Goal: Information Seeking & Learning: Find specific page/section

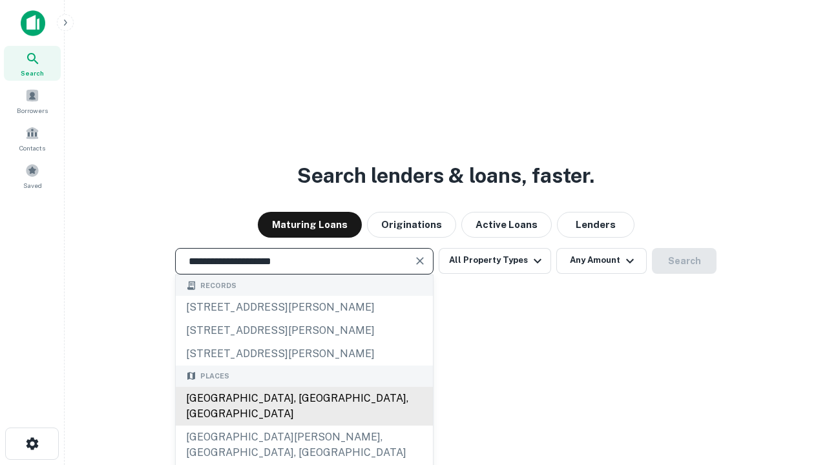
click at [303, 426] on div "[GEOGRAPHIC_DATA], [GEOGRAPHIC_DATA], [GEOGRAPHIC_DATA]" at bounding box center [304, 406] width 257 height 39
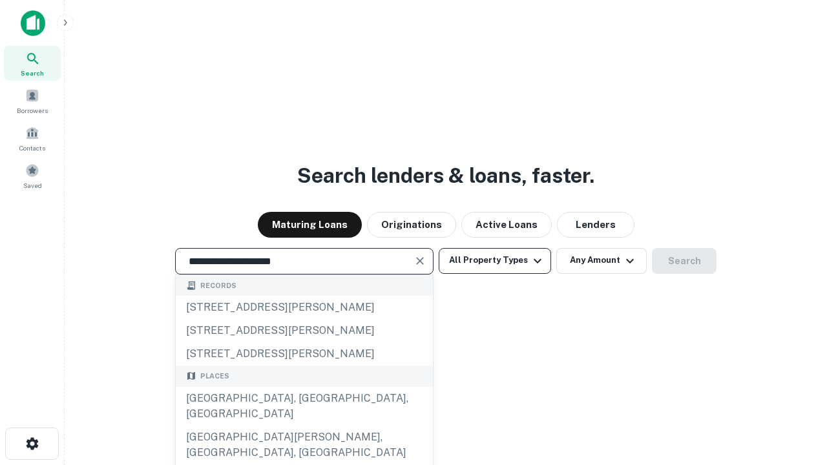
type input "**********"
click at [495, 260] on button "All Property Types" at bounding box center [494, 261] width 112 height 26
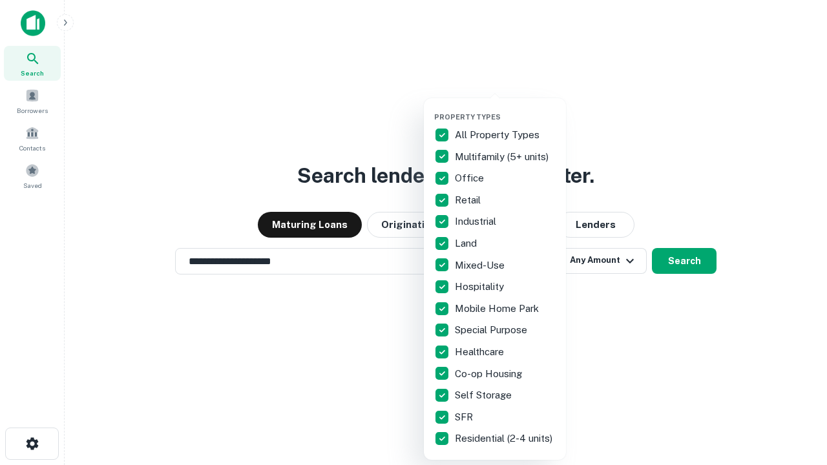
click at [505, 108] on button "button" at bounding box center [505, 108] width 142 height 1
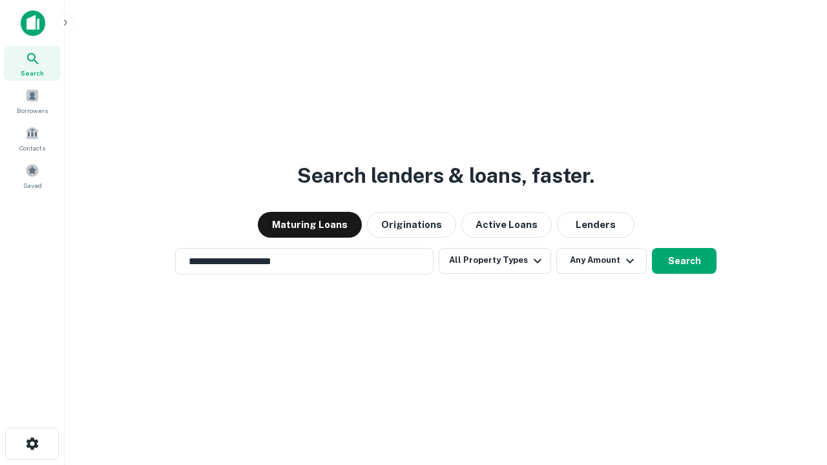
scroll to position [20, 0]
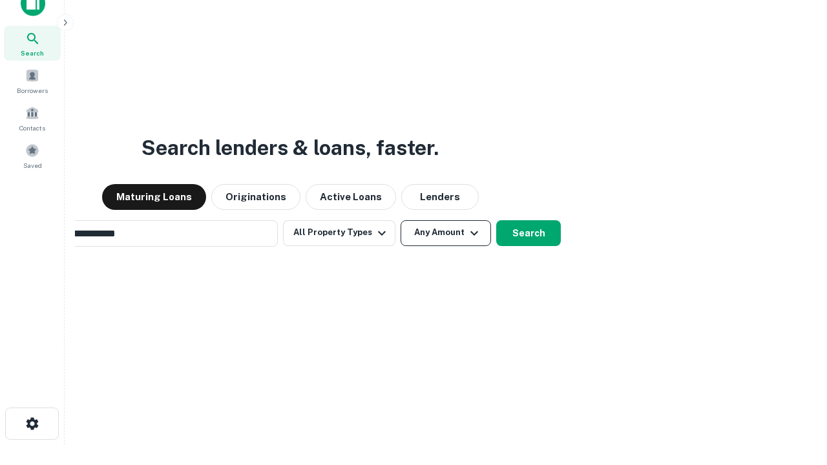
click at [400, 220] on button "Any Amount" at bounding box center [445, 233] width 90 height 26
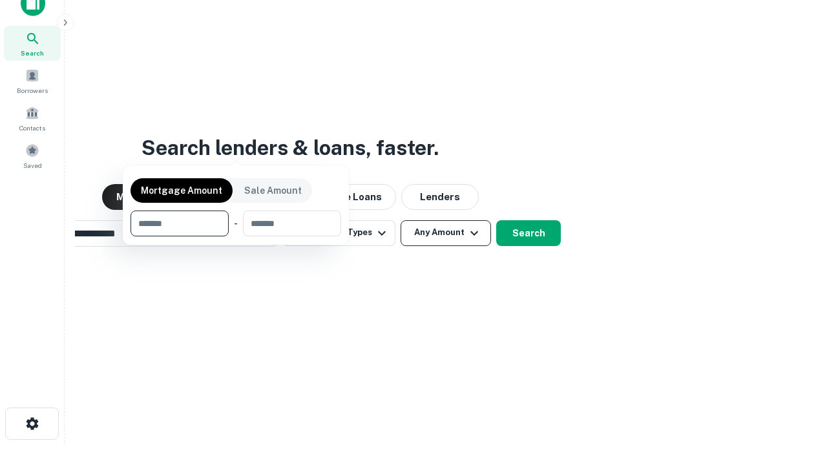
scroll to position [21, 0]
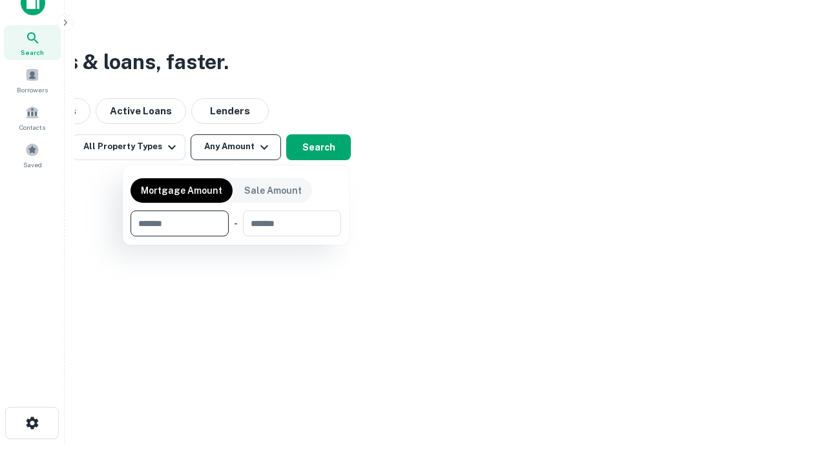
type input "*******"
click at [236, 236] on button "button" at bounding box center [235, 236] width 211 height 1
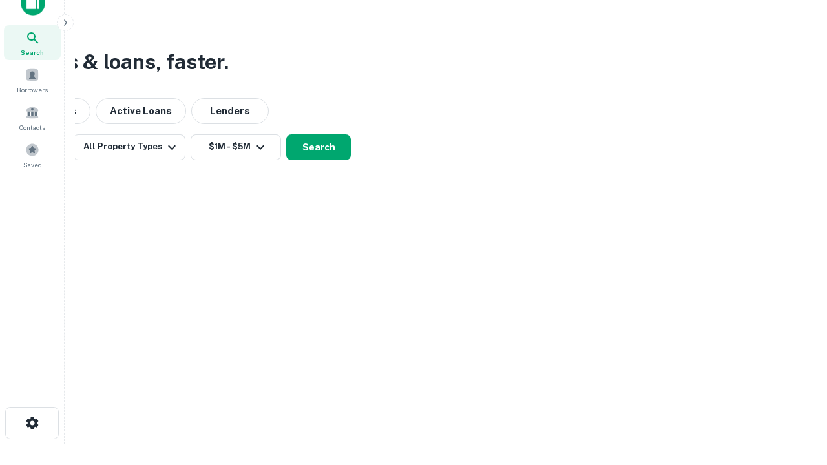
scroll to position [8, 238]
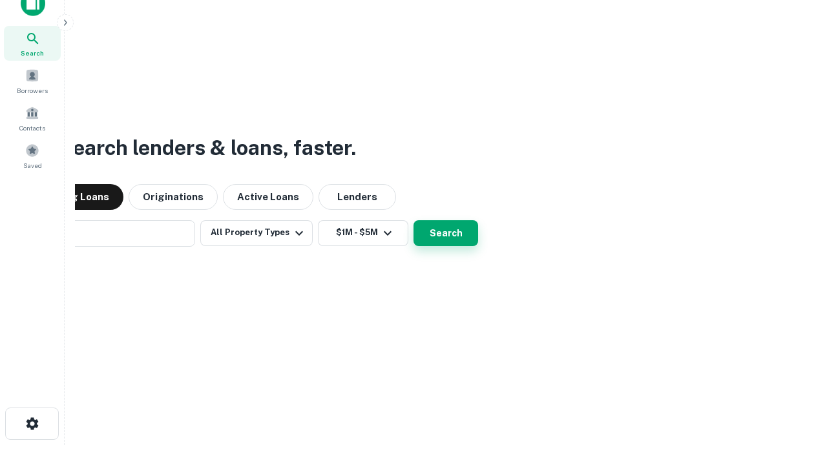
click at [413, 220] on button "Search" at bounding box center [445, 233] width 65 height 26
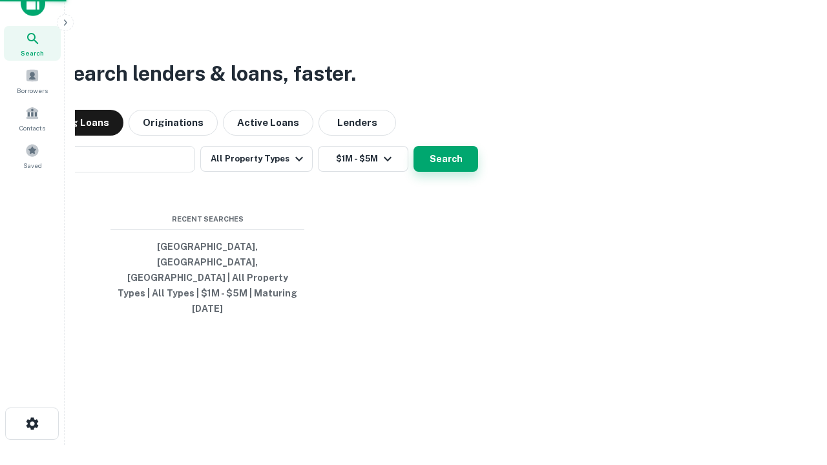
scroll to position [34, 365]
